Goal: Check status: Check status

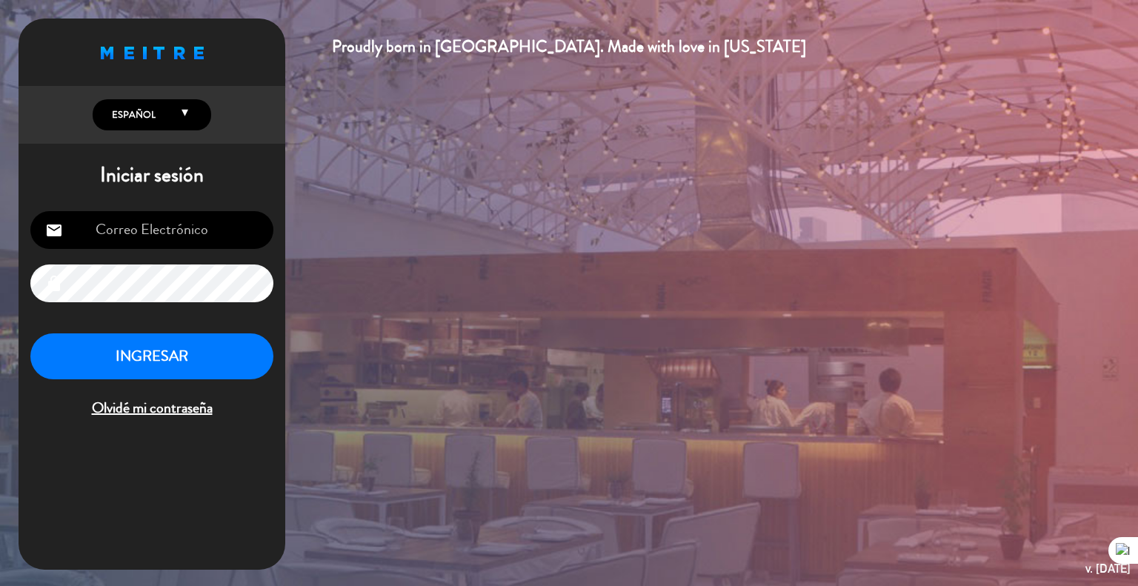
type input "[EMAIL_ADDRESS][DOMAIN_NAME]"
click at [184, 361] on button "INGRESAR" at bounding box center [151, 356] width 243 height 47
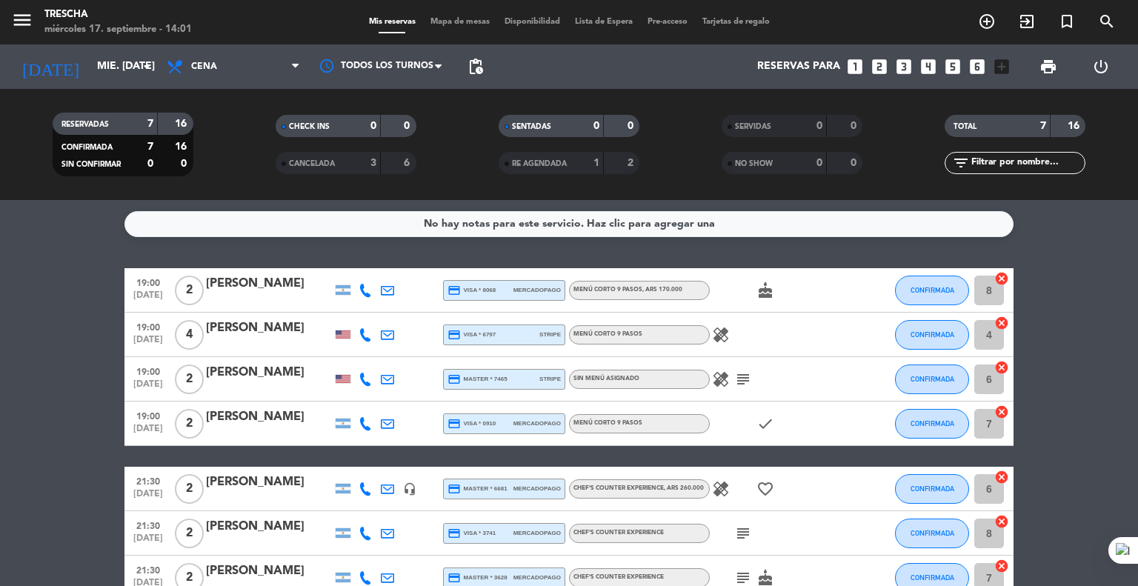
click at [56, 343] on bookings-row "19:00 [DATE] 2 [PERSON_NAME] credit_card visa * 8068 mercadopago Menú corto 9 p…" at bounding box center [569, 434] width 1138 height 332
click at [30, 347] on bookings-row "19:00 [DATE] 2 [PERSON_NAME] credit_card visa * 8068 mercadopago Menú corto 9 p…" at bounding box center [569, 434] width 1138 height 332
click at [741, 382] on icon "subject" at bounding box center [743, 379] width 18 height 18
click at [726, 373] on icon "healing" at bounding box center [721, 379] width 18 height 18
click at [719, 334] on icon "healing" at bounding box center [721, 335] width 18 height 18
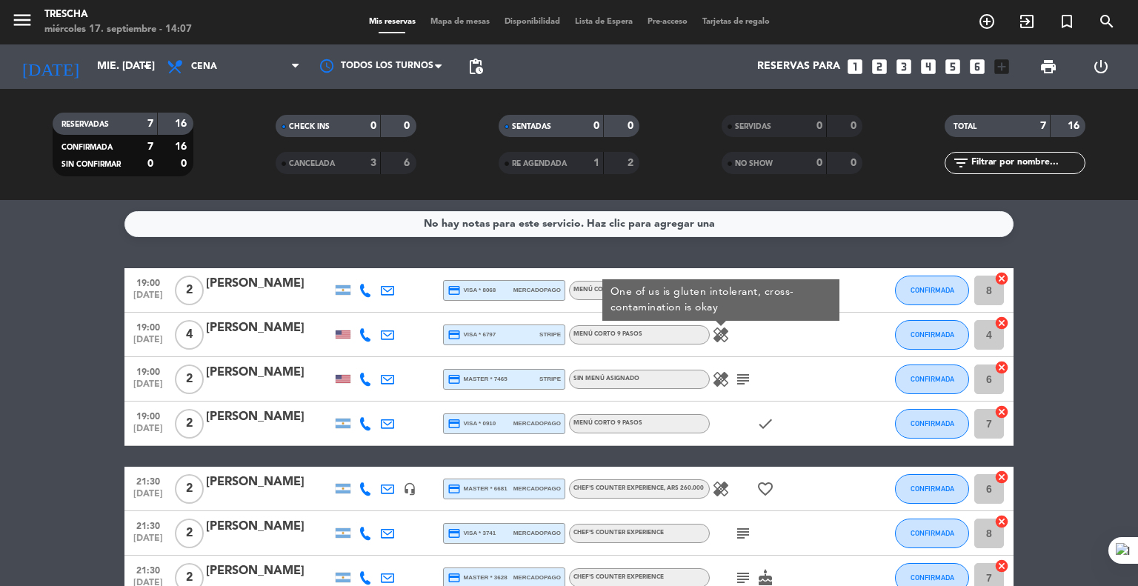
click at [723, 486] on icon "healing" at bounding box center [721, 489] width 18 height 18
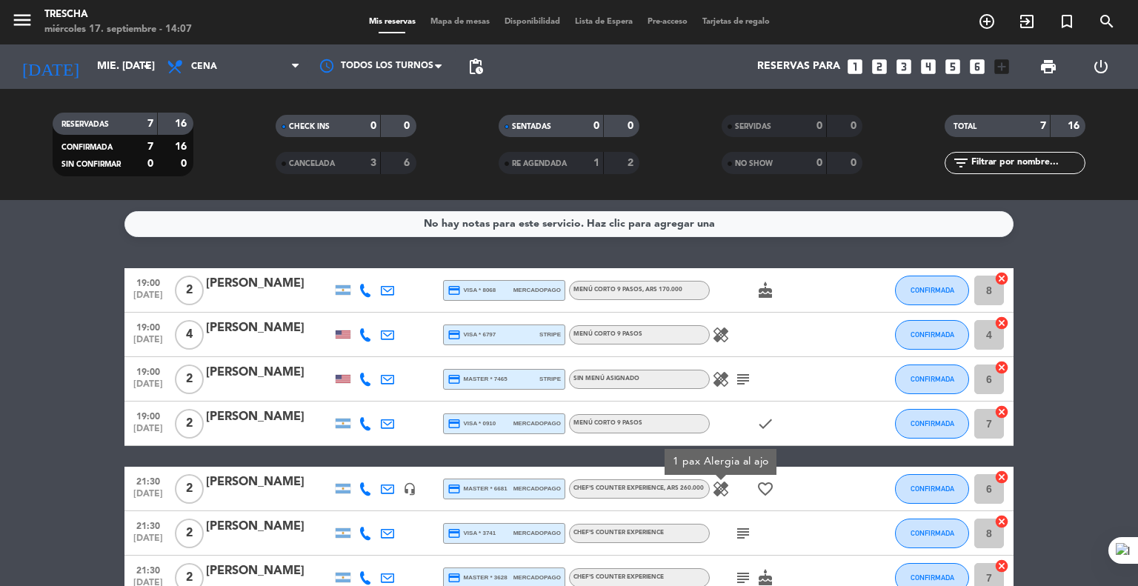
click at [109, 441] on bookings-row "19:00 [DATE] 2 [PERSON_NAME] credit_card visa * 8068 mercadopago Menú corto 9 p…" at bounding box center [569, 434] width 1138 height 332
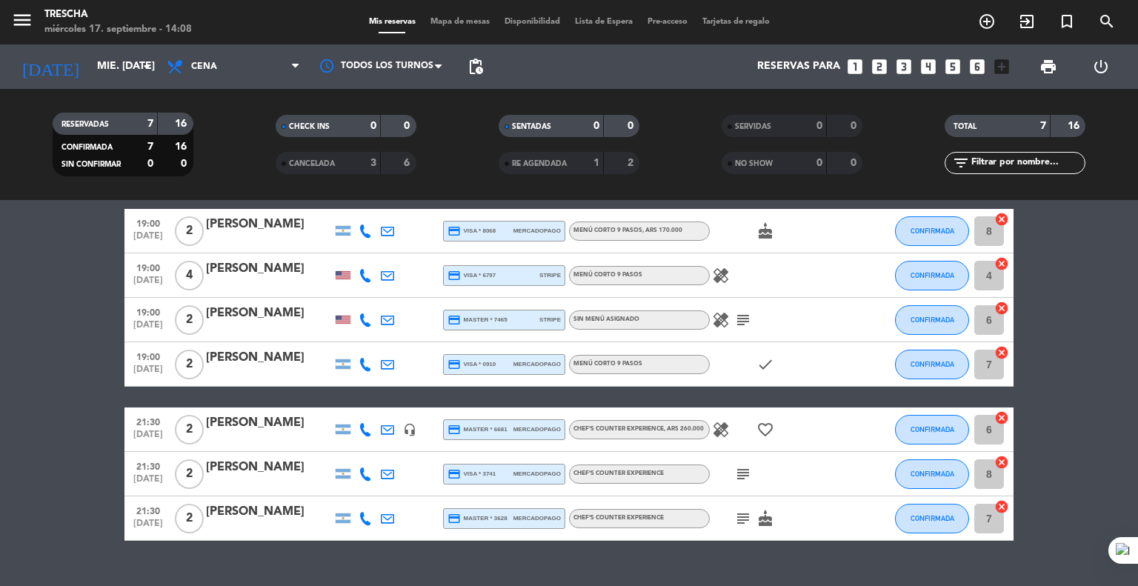
scroll to position [87, 0]
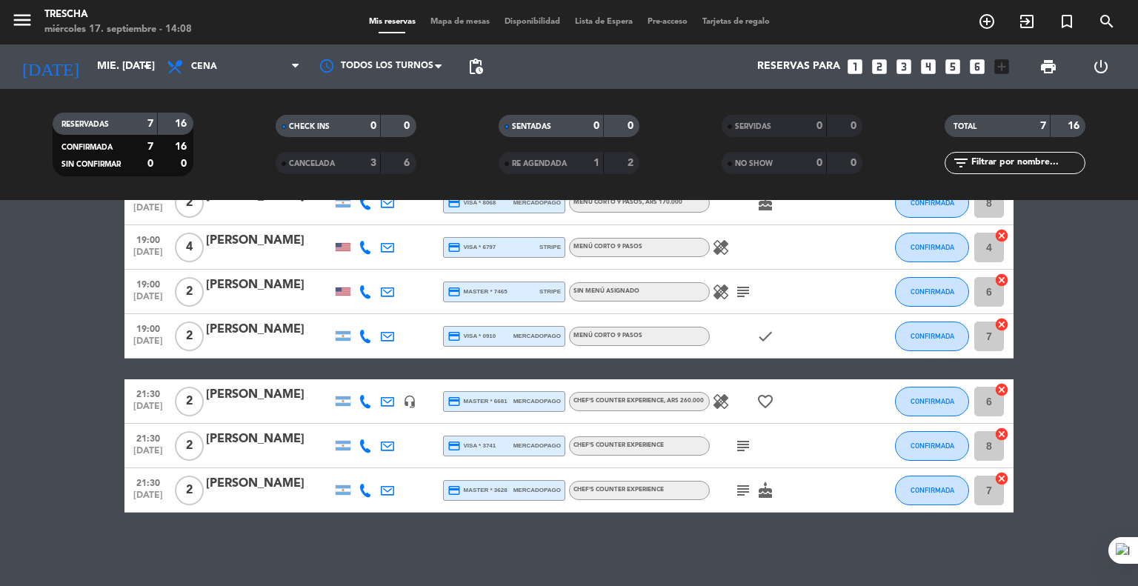
click at [721, 407] on icon "healing" at bounding box center [721, 402] width 18 height 18
click at [747, 446] on icon "subject" at bounding box center [743, 446] width 18 height 18
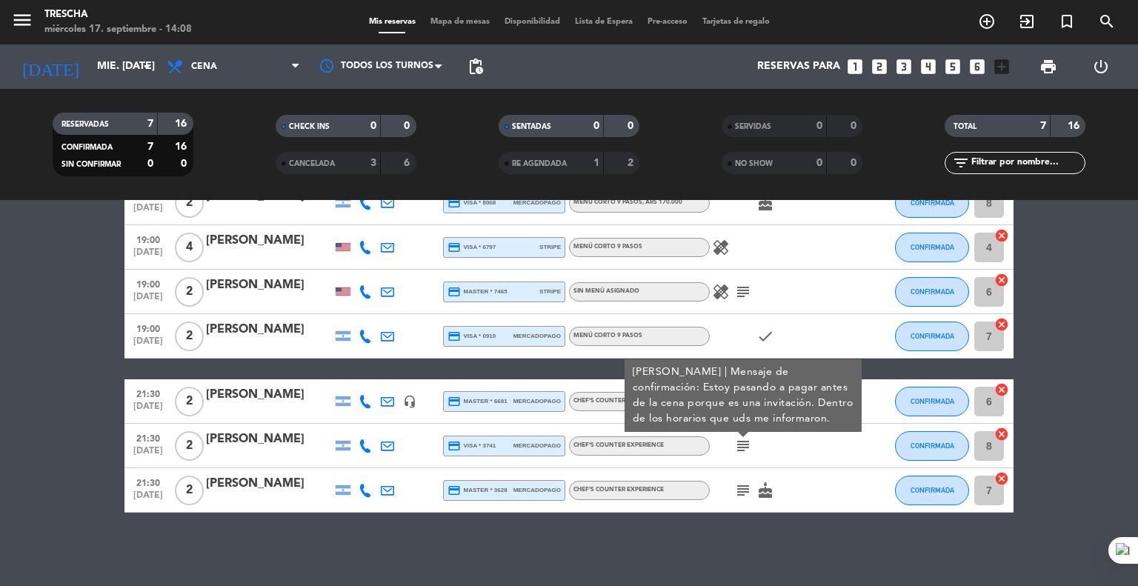
click at [746, 493] on icon "subject" at bounding box center [743, 490] width 18 height 18
